Goal: Task Accomplishment & Management: Manage account settings

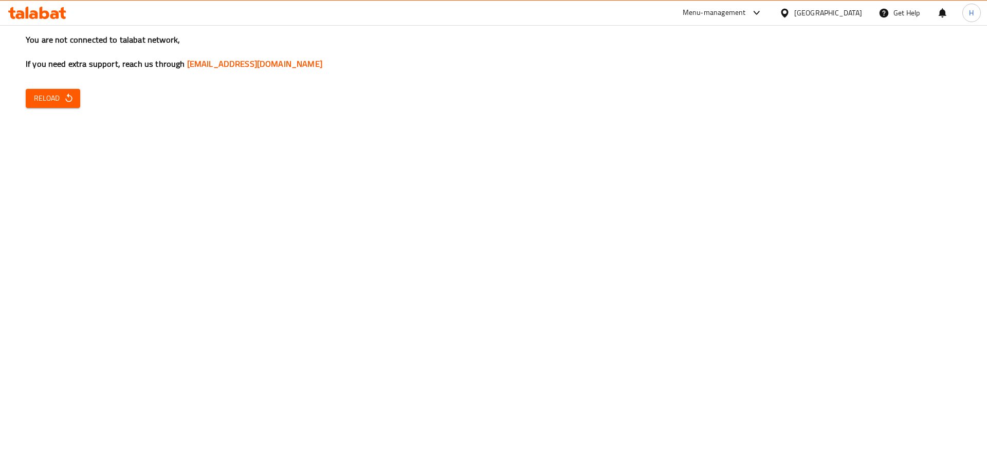
click at [55, 103] on span "Reload" at bounding box center [53, 98] width 38 height 13
drag, startPoint x: 53, startPoint y: 88, endPoint x: 49, endPoint y: 97, distance: 10.1
click at [52, 89] on div "You are not connected to talabat network, If you need extra support, reach us t…" at bounding box center [493, 234] width 987 height 468
click at [48, 98] on span "Reload" at bounding box center [53, 98] width 38 height 13
click at [44, 94] on span "Reload" at bounding box center [53, 98] width 38 height 13
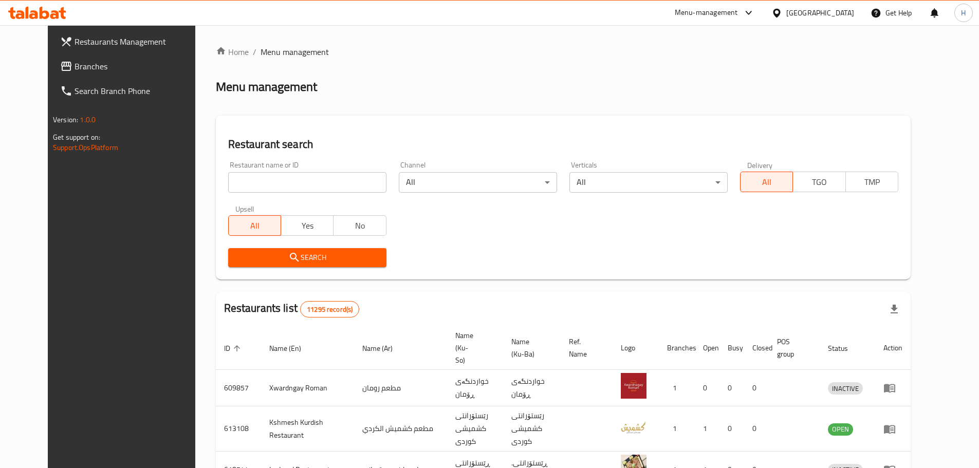
click at [274, 177] on input "search" at bounding box center [307, 182] width 158 height 21
paste input "682536"
type input "682536"
click at [355, 267] on button "Search" at bounding box center [307, 257] width 158 height 19
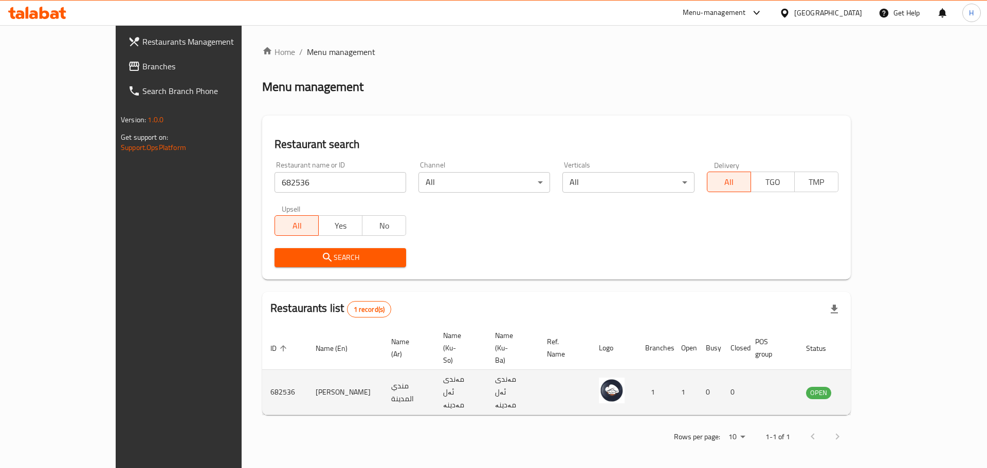
click at [872, 389] on icon "enhanced table" at bounding box center [866, 393] width 11 height 9
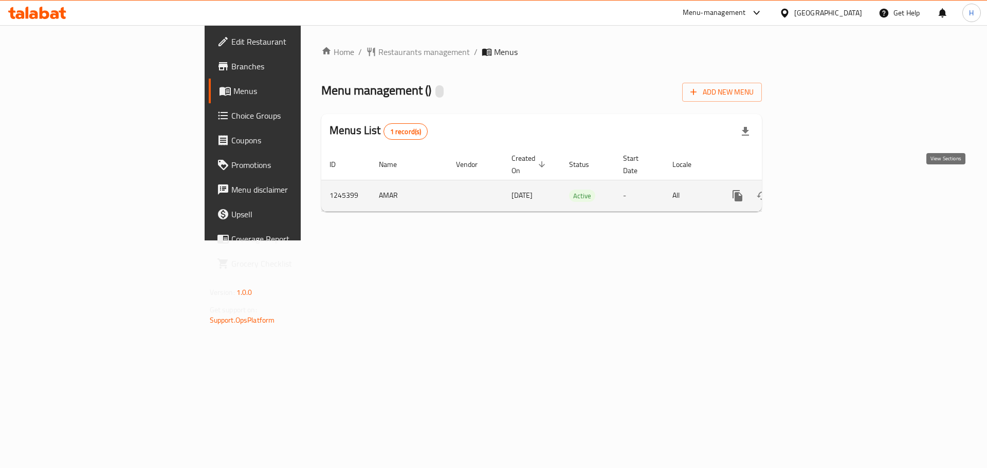
click at [818, 190] on icon "enhanced table" at bounding box center [812, 196] width 12 height 12
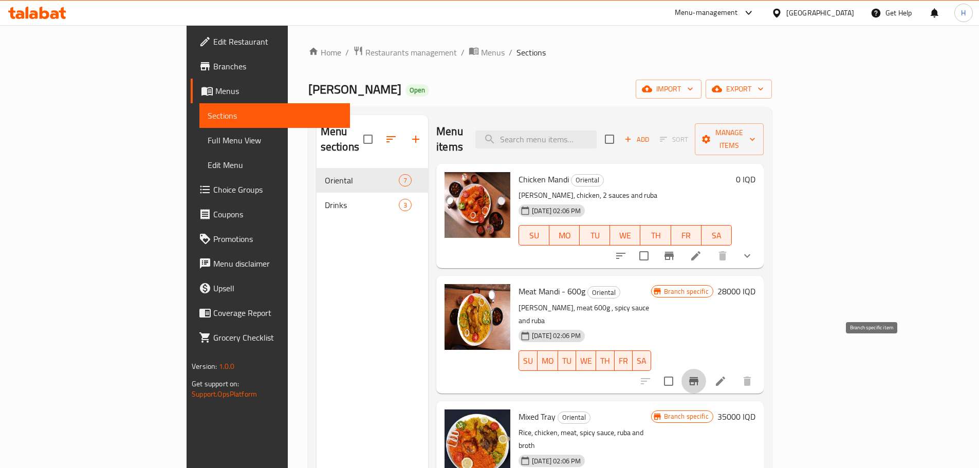
click at [699, 377] on icon "Branch-specific-item" at bounding box center [693, 381] width 9 height 8
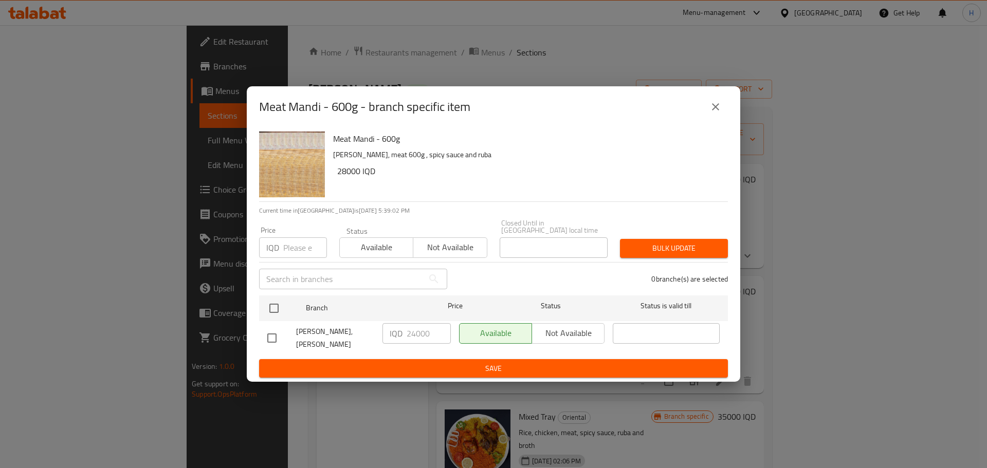
click at [276, 338] on input "checkbox" at bounding box center [272, 338] width 22 height 22
checkbox input "true"
click at [415, 328] on input "24000" at bounding box center [429, 333] width 44 height 21
type input "28000"
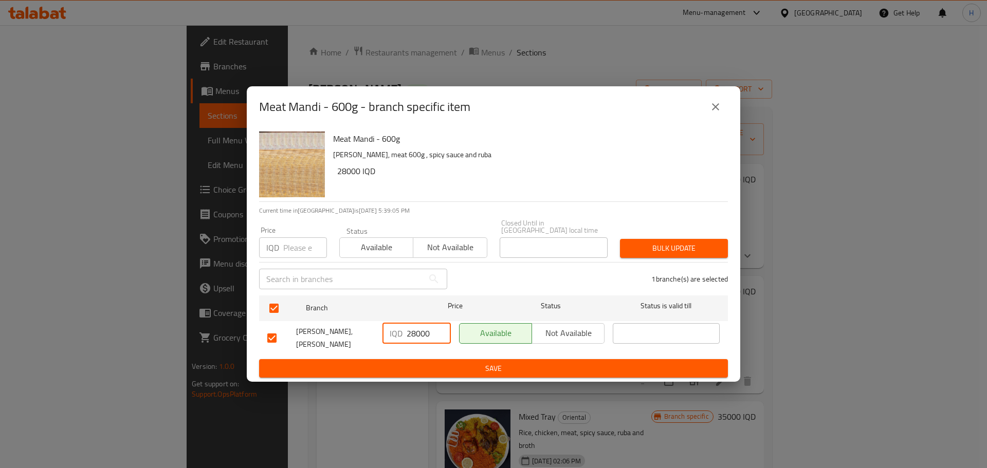
click at [612, 368] on span "Save" at bounding box center [493, 368] width 452 height 13
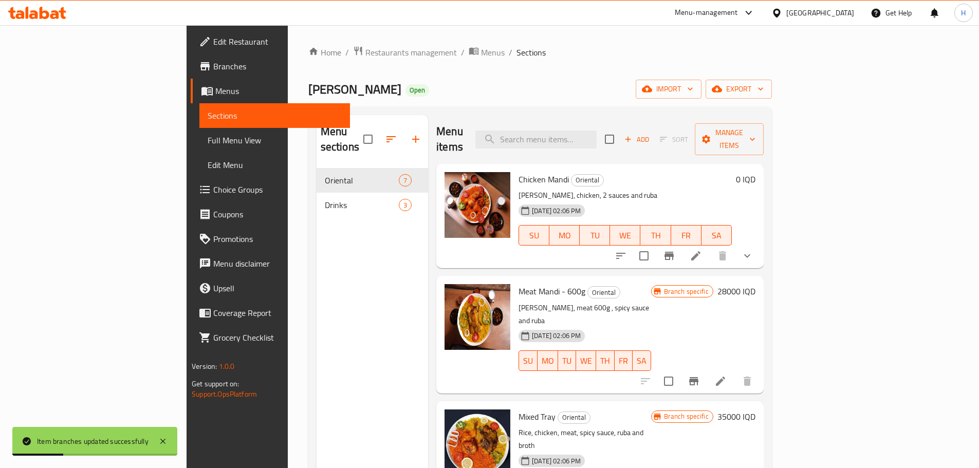
click at [756, 284] on h6 "28000 IQD" at bounding box center [737, 291] width 38 height 14
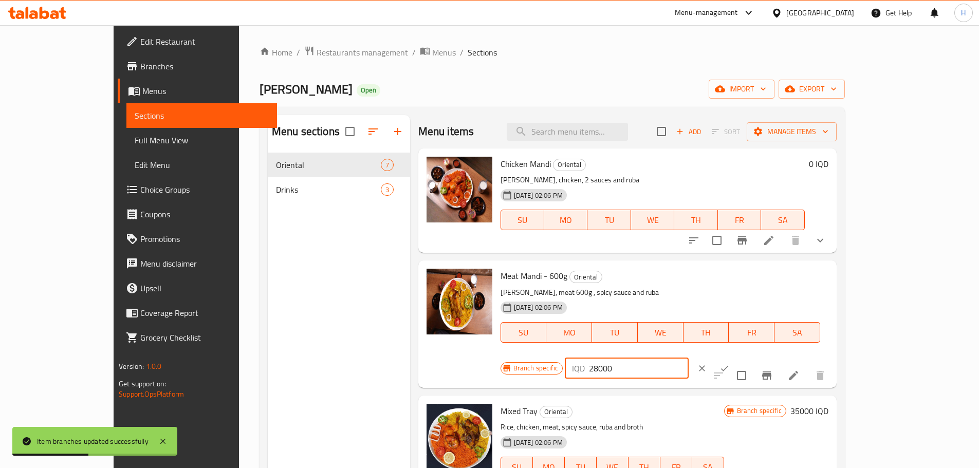
click at [689, 358] on input "28000" at bounding box center [639, 368] width 100 height 21
type input "24000"
click at [730, 363] on icon "ok" at bounding box center [725, 368] width 10 height 10
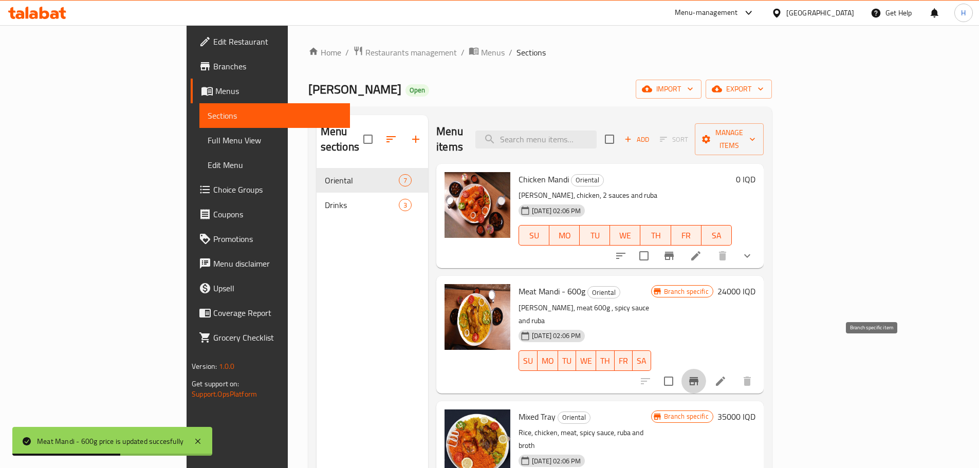
click at [699, 377] on icon "Branch-specific-item" at bounding box center [693, 381] width 9 height 8
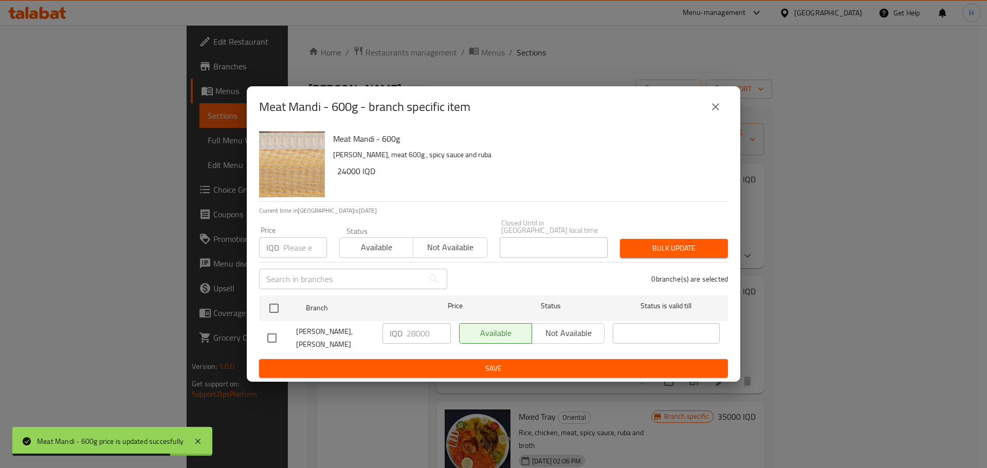
click at [870, 352] on div "Meat Mandi - 600g - branch specific item Meat Mandi - 600g Mandi rice, meat 600…" at bounding box center [493, 234] width 987 height 468
click at [718, 113] on icon "close" at bounding box center [715, 107] width 12 height 12
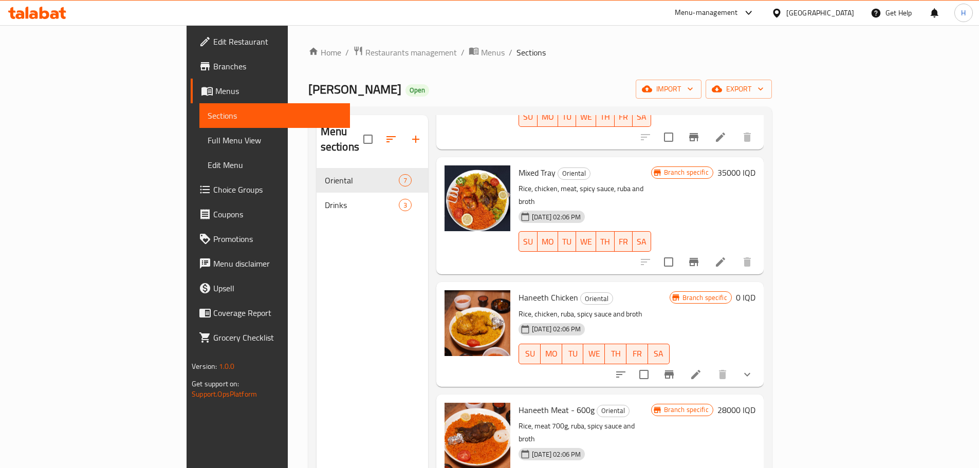
scroll to position [308, 0]
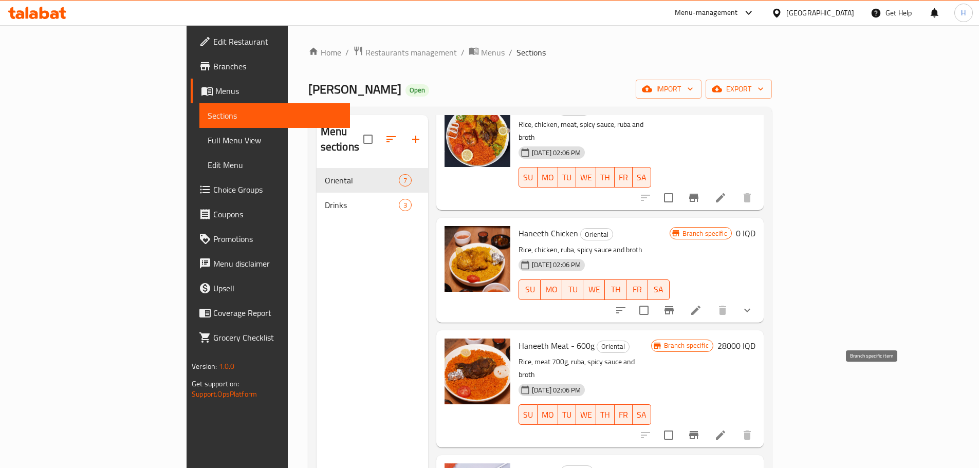
click at [699, 431] on icon "Branch-specific-item" at bounding box center [693, 435] width 9 height 8
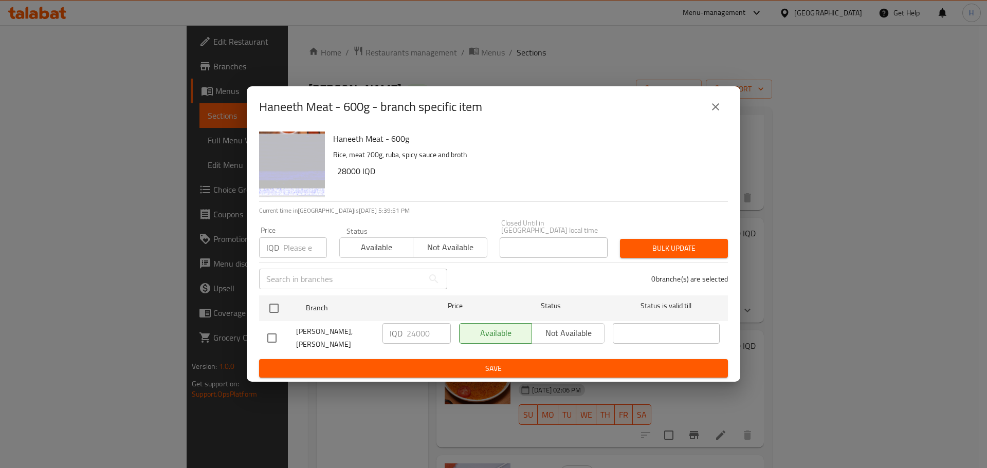
drag, startPoint x: 269, startPoint y: 335, endPoint x: 383, endPoint y: 325, distance: 114.0
click at [270, 334] on input "checkbox" at bounding box center [272, 338] width 22 height 22
checkbox input "true"
click at [415, 330] on input "24000" at bounding box center [429, 333] width 44 height 21
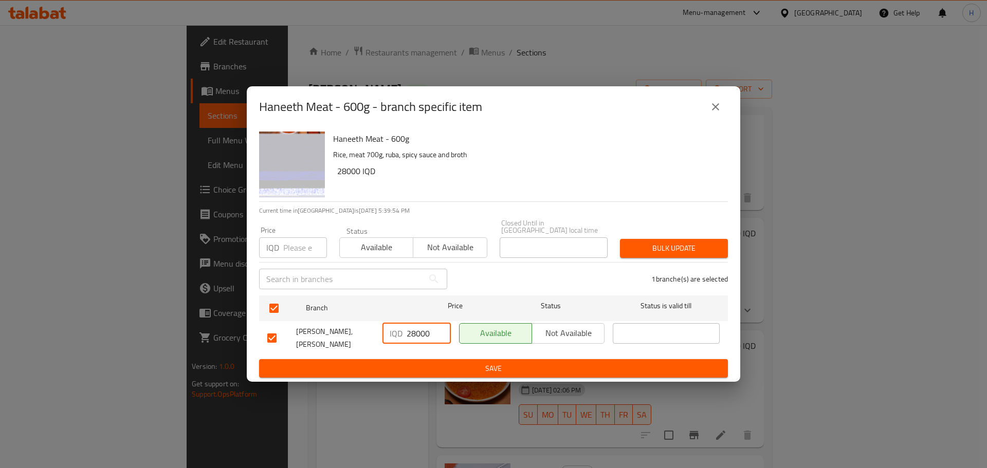
type input "28000"
click at [446, 351] on div "IQD 28000 ​" at bounding box center [416, 338] width 77 height 38
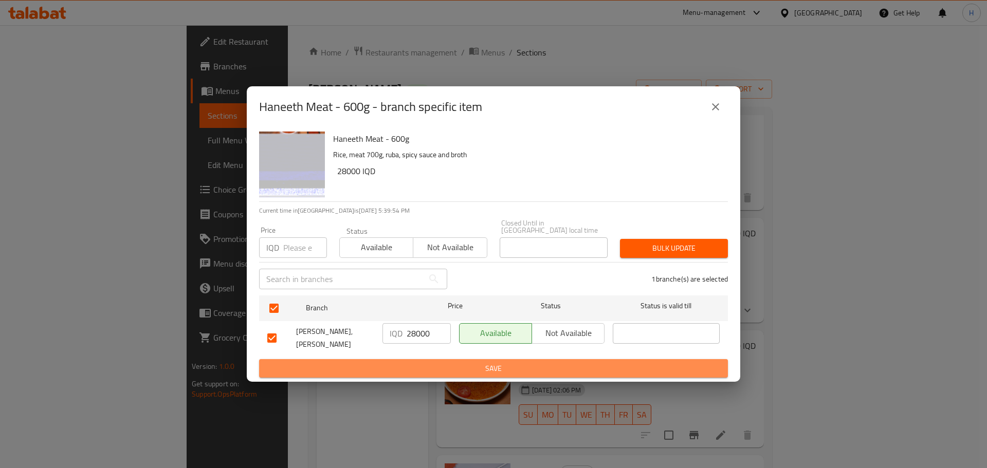
click at [454, 369] on span "Save" at bounding box center [493, 368] width 452 height 13
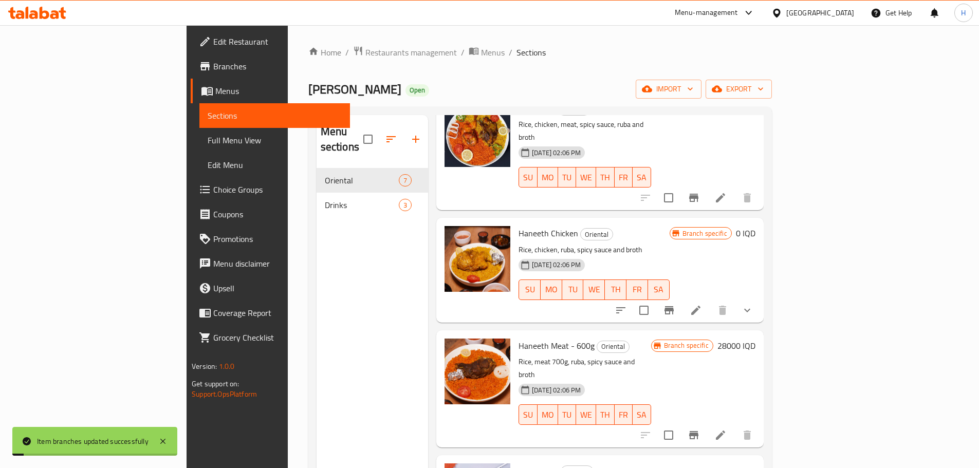
click at [756, 339] on div "Branch specific 28000 IQD" at bounding box center [703, 346] width 104 height 14
click at [756, 339] on h6 "28000 IQD" at bounding box center [737, 346] width 38 height 14
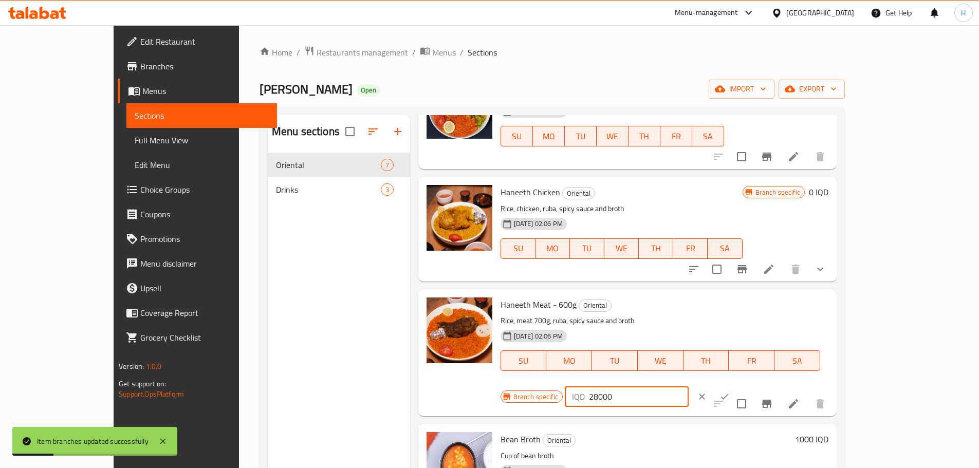
click at [689, 387] on input "28000" at bounding box center [639, 397] width 100 height 21
type input "24000"
click at [730, 392] on icon "ok" at bounding box center [725, 397] width 10 height 10
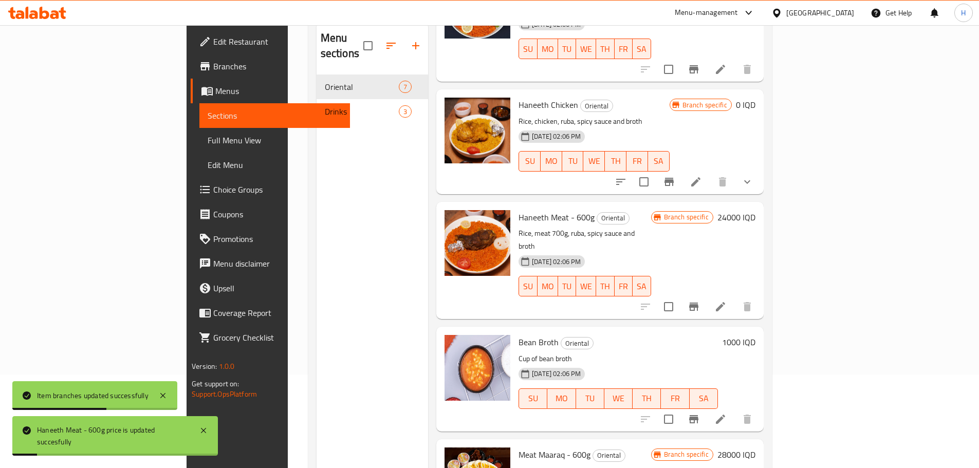
scroll to position [144, 0]
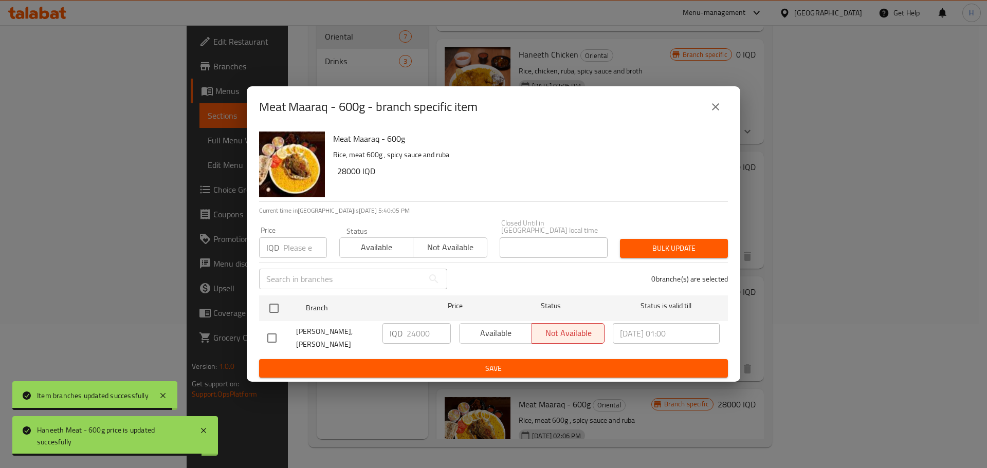
click at [277, 336] on input "checkbox" at bounding box center [272, 338] width 22 height 22
checkbox input "true"
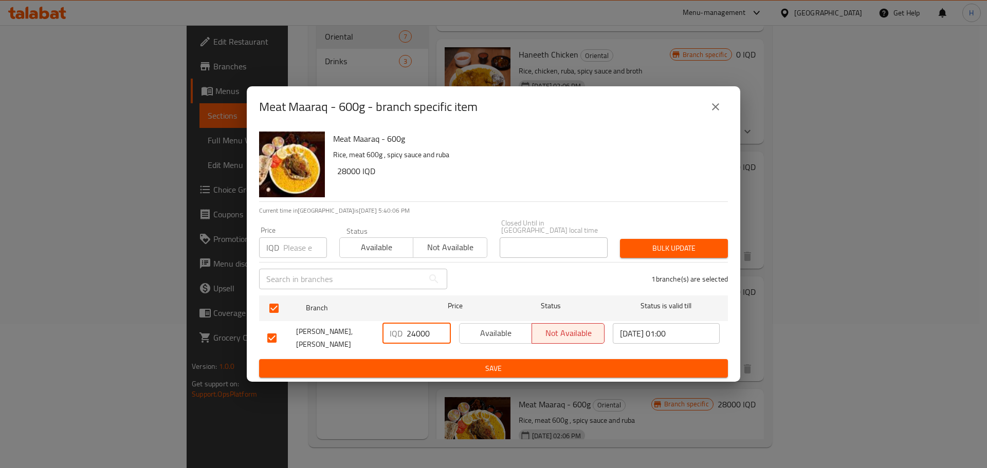
click at [412, 327] on input "24000" at bounding box center [429, 333] width 44 height 21
type input "28000"
click at [544, 362] on span "Save" at bounding box center [493, 368] width 452 height 13
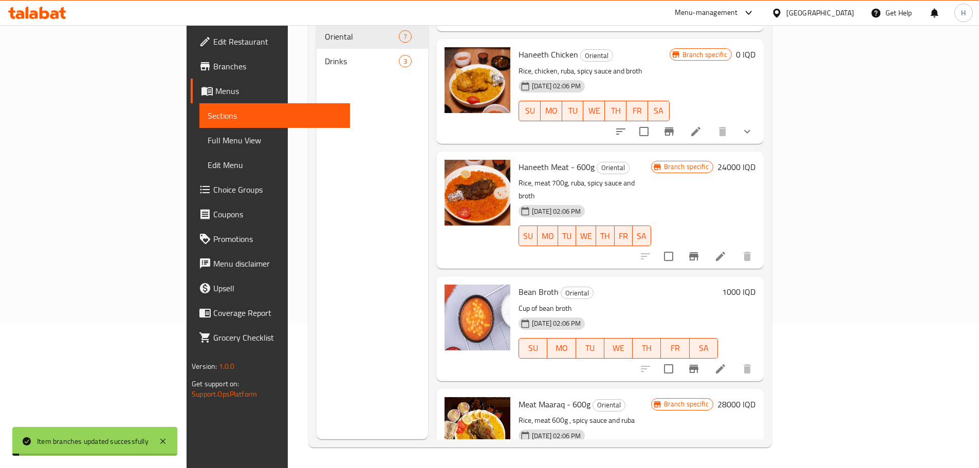
click at [756, 397] on h6 "28000 IQD" at bounding box center [737, 404] width 38 height 14
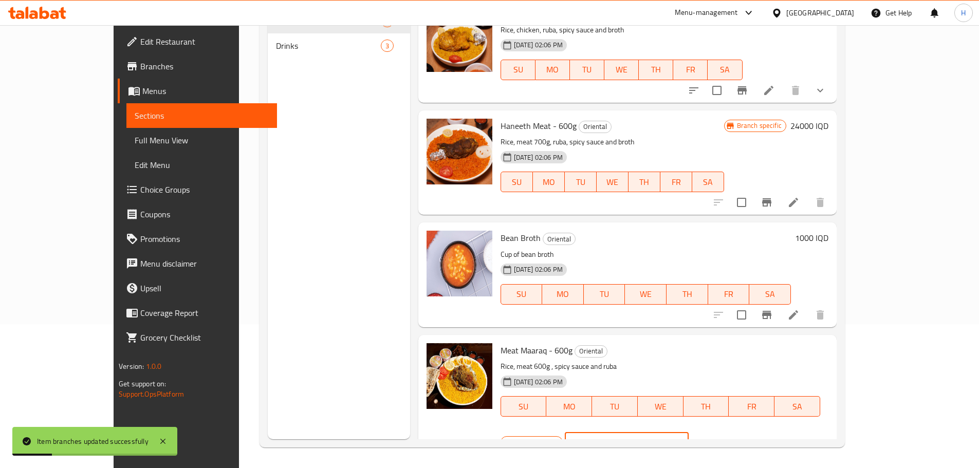
click at [689, 432] on input "28000" at bounding box center [639, 442] width 100 height 21
type input "24000"
click at [730, 437] on icon "ok" at bounding box center [725, 442] width 10 height 10
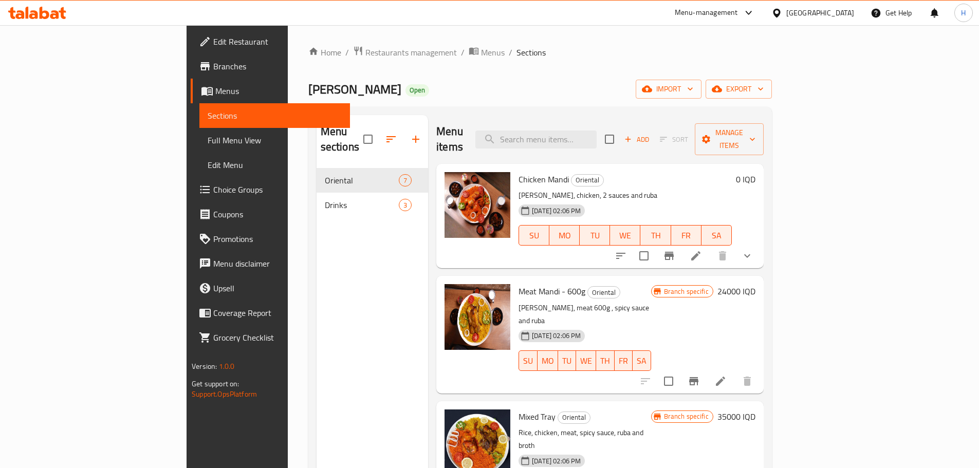
scroll to position [51, 0]
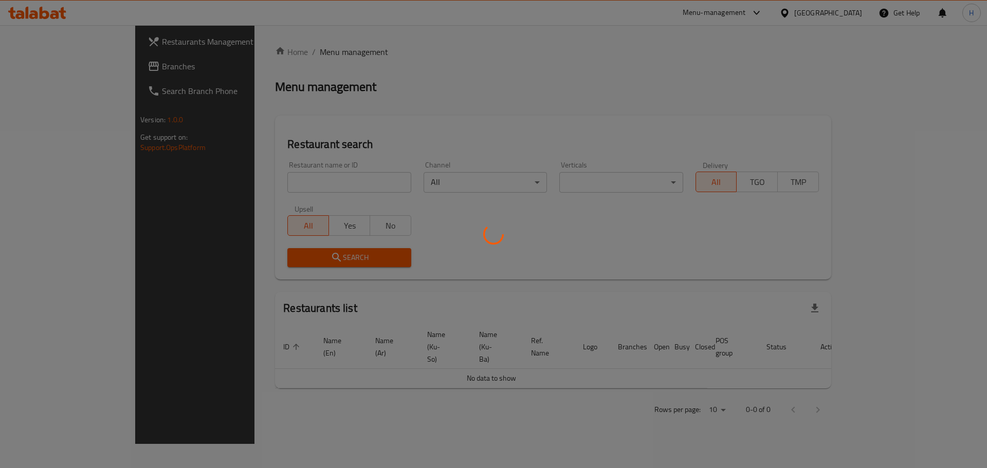
click at [253, 178] on div at bounding box center [493, 234] width 987 height 468
click at [253, 179] on div at bounding box center [493, 234] width 987 height 468
click at [257, 183] on div at bounding box center [493, 234] width 987 height 468
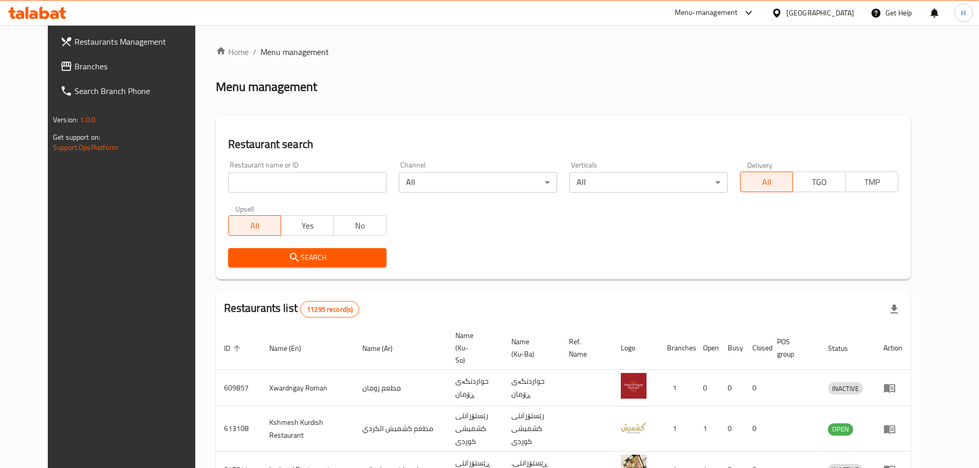
click at [272, 182] on div at bounding box center [489, 234] width 979 height 468
click at [272, 182] on input "search" at bounding box center [307, 182] width 158 height 21
type input "tender bite"
click at [296, 255] on span "Search" at bounding box center [307, 257] width 142 height 13
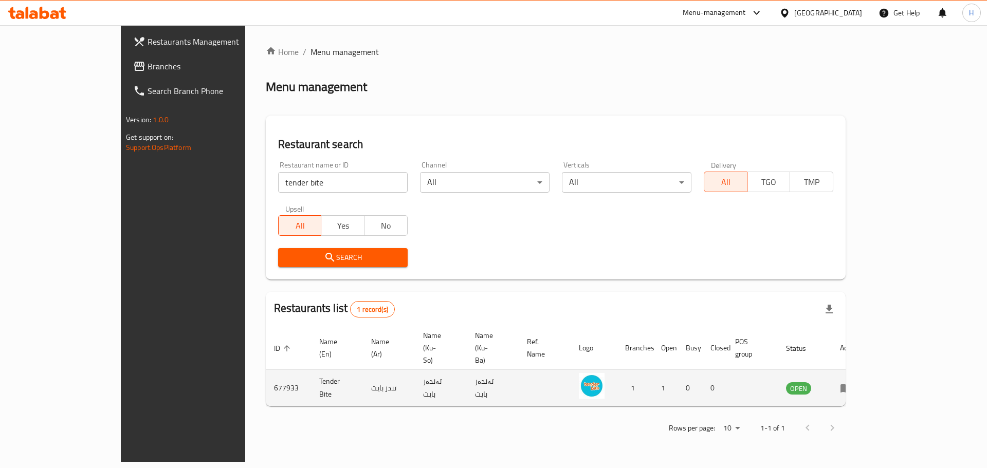
click at [852, 382] on icon "enhanced table" at bounding box center [846, 388] width 12 height 12
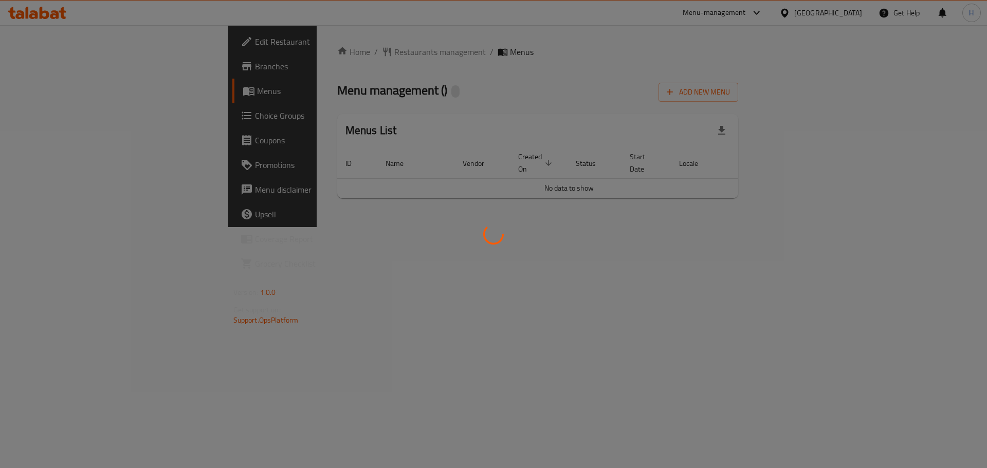
click at [939, 367] on div at bounding box center [493, 234] width 987 height 468
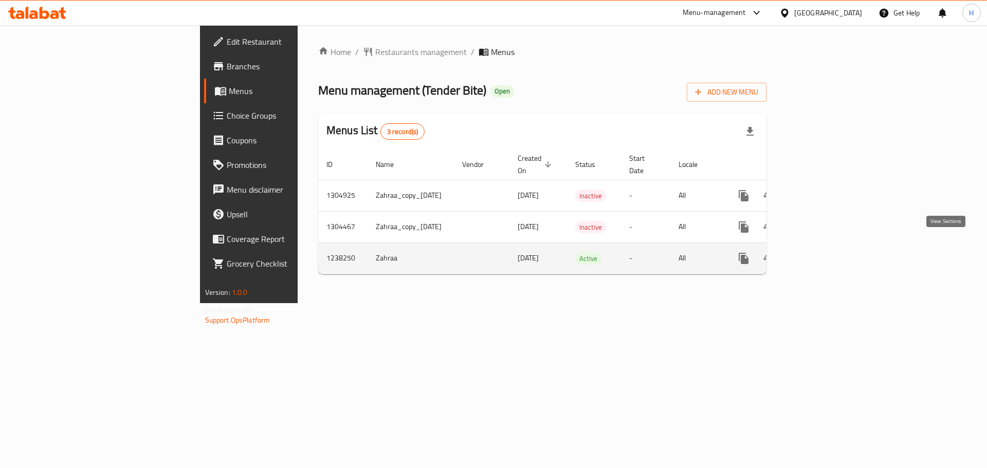
click at [824, 252] on icon "enhanced table" at bounding box center [818, 258] width 12 height 12
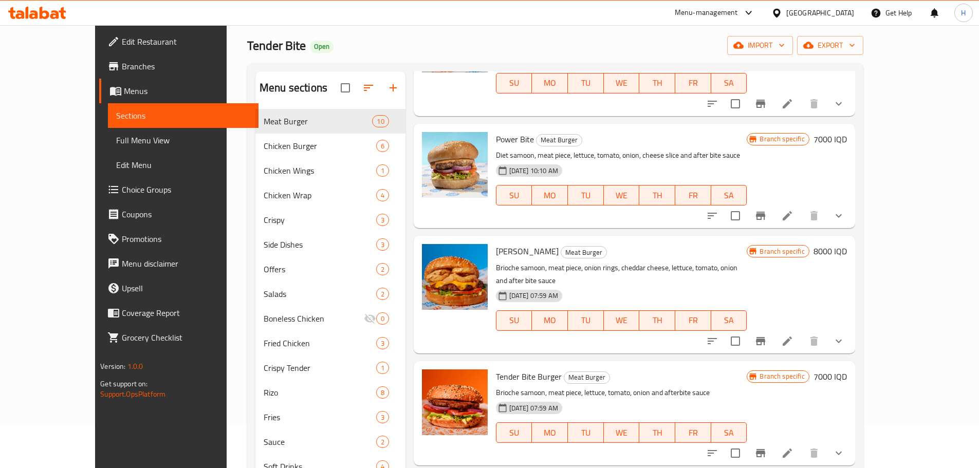
scroll to position [144, 0]
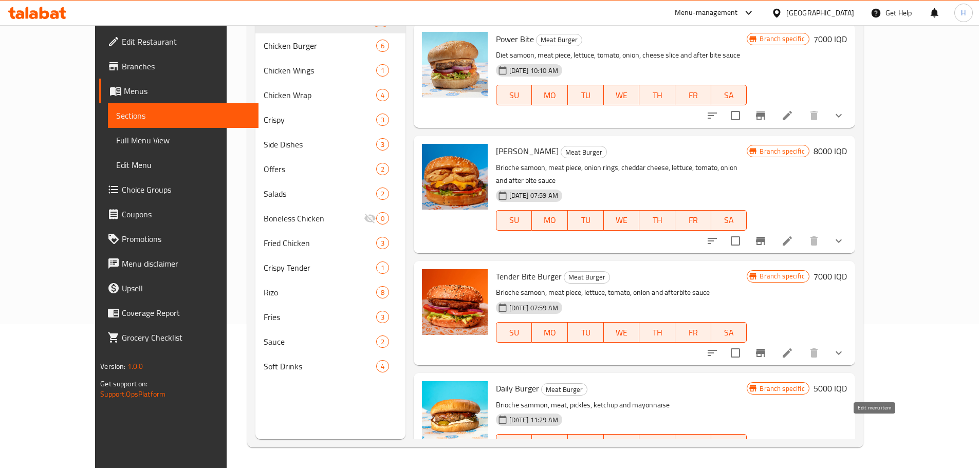
click at [794, 459] on icon at bounding box center [787, 465] width 12 height 12
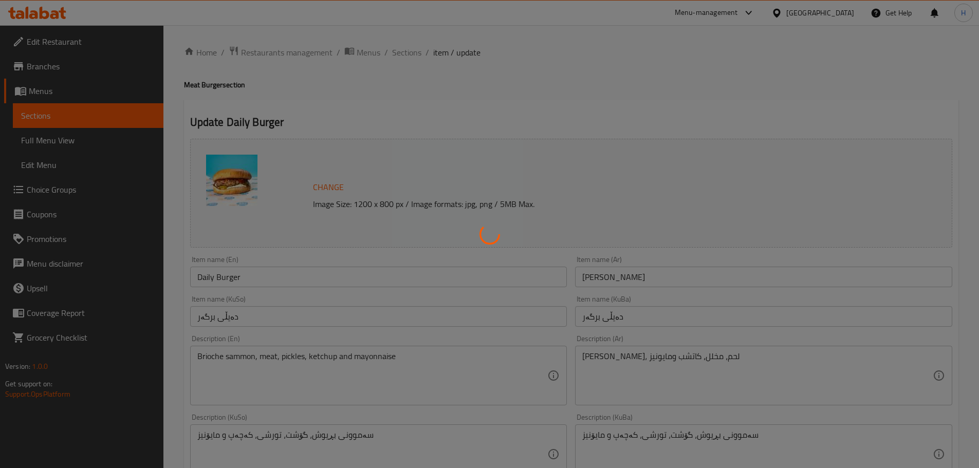
type input "إجعلها وجبة:"
type input "بەرزکردنەوە بۆ ژەم:"
type input "0"
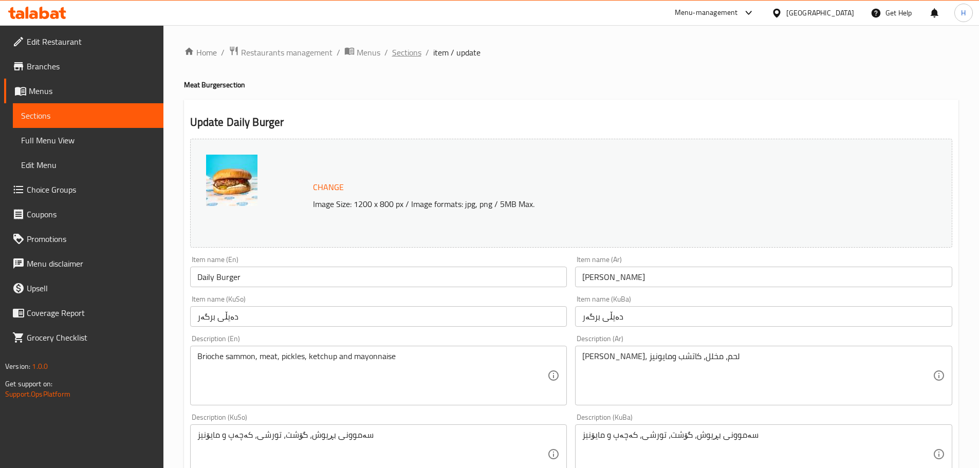
click at [403, 53] on span "Sections" at bounding box center [406, 52] width 29 height 12
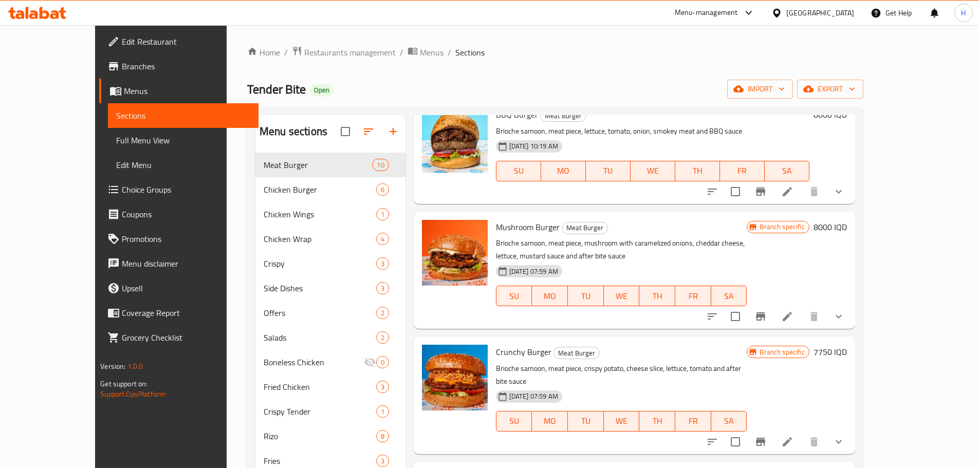
scroll to position [411, 0]
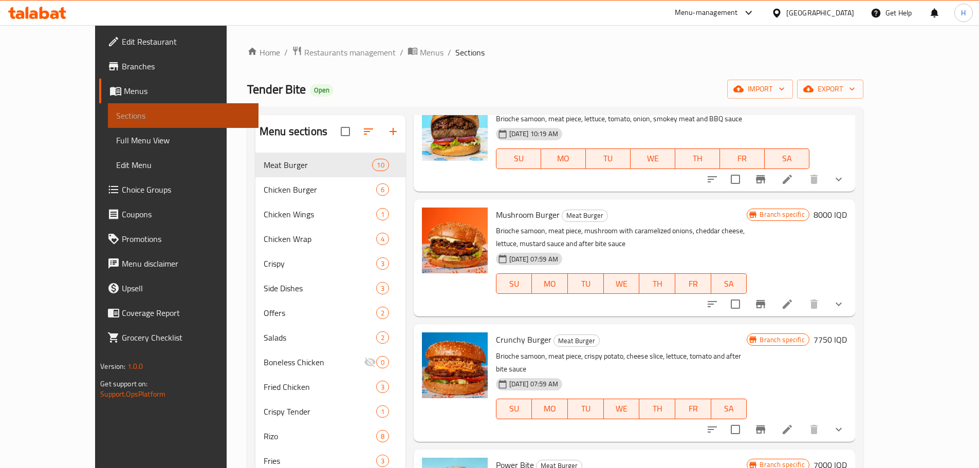
click at [116, 113] on span "Sections" at bounding box center [183, 115] width 134 height 12
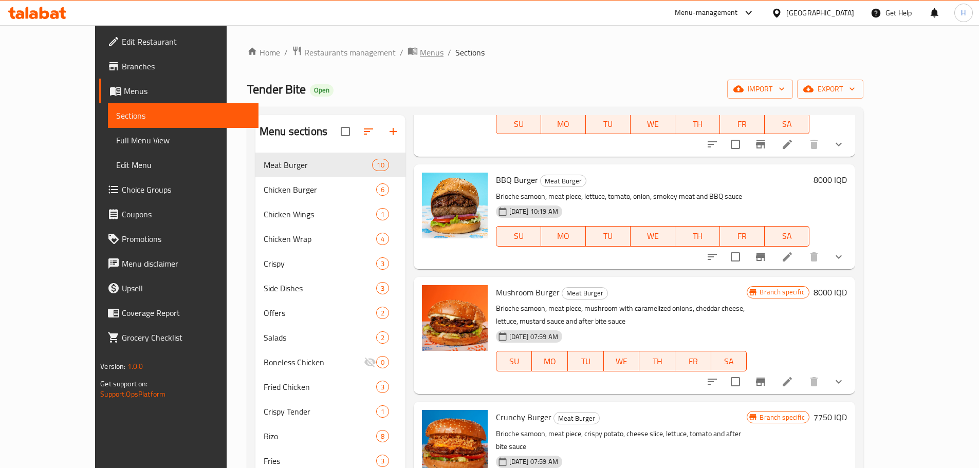
click at [420, 54] on span "Menus" at bounding box center [432, 52] width 24 height 12
